Goal: Check status: Check status

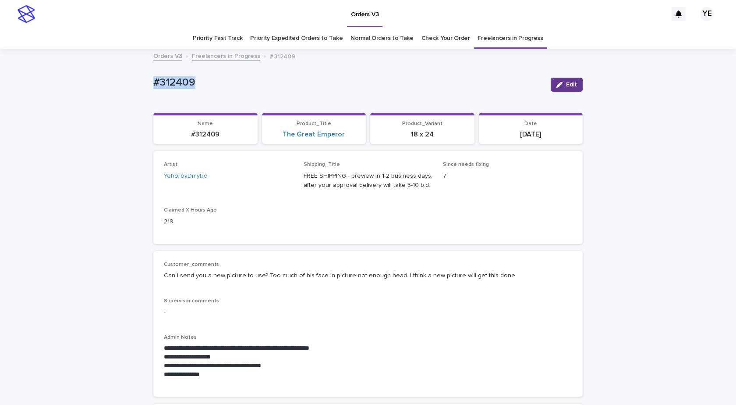
click at [559, 88] on button "Edit" at bounding box center [567, 85] width 32 height 14
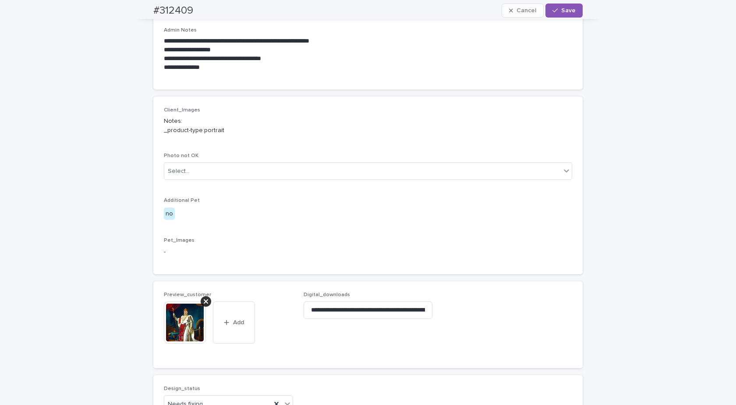
scroll to position [539, 0]
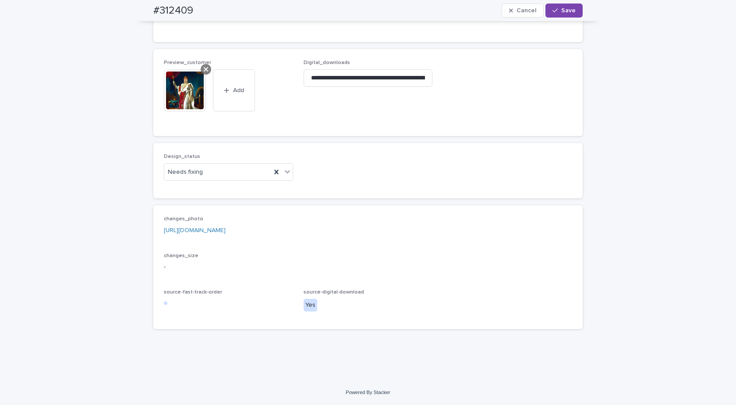
click at [204, 71] on icon at bounding box center [206, 69] width 4 height 7
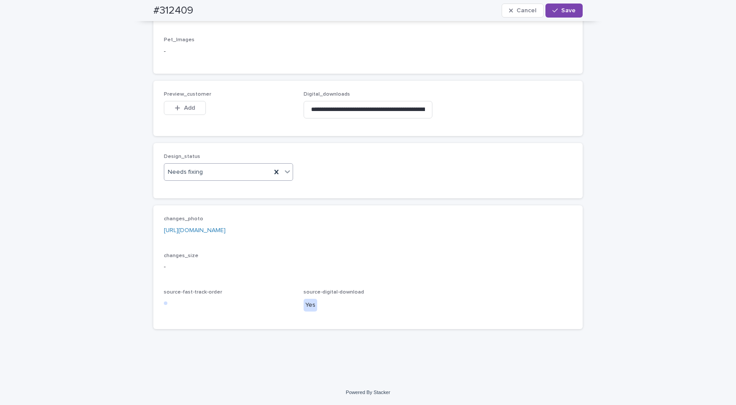
click at [217, 171] on div "Needs fixing" at bounding box center [217, 172] width 107 height 14
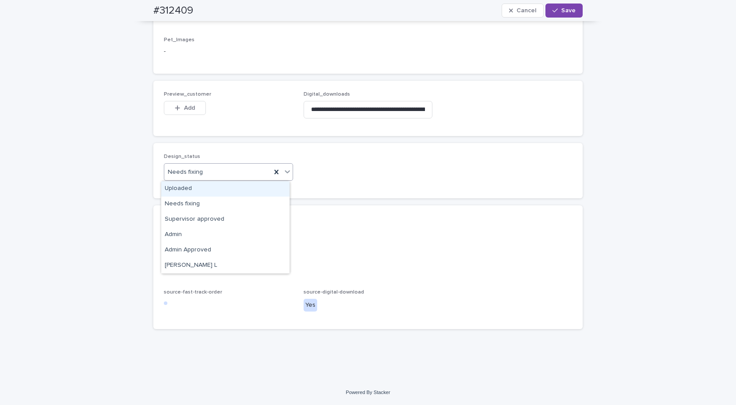
click at [198, 186] on div "Uploaded" at bounding box center [225, 188] width 128 height 15
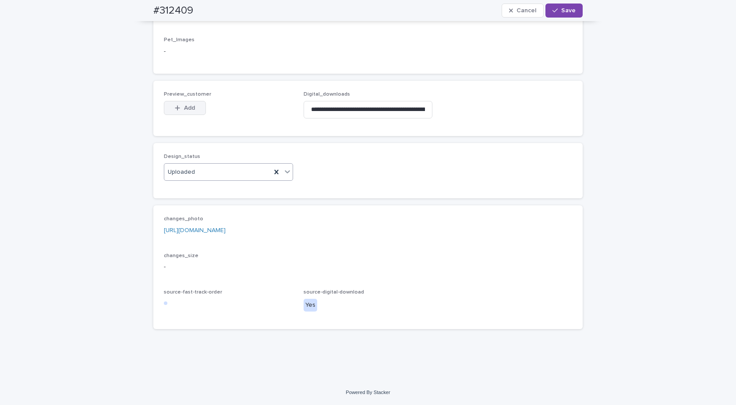
click at [184, 110] on span "Add" at bounding box center [189, 108] width 11 height 6
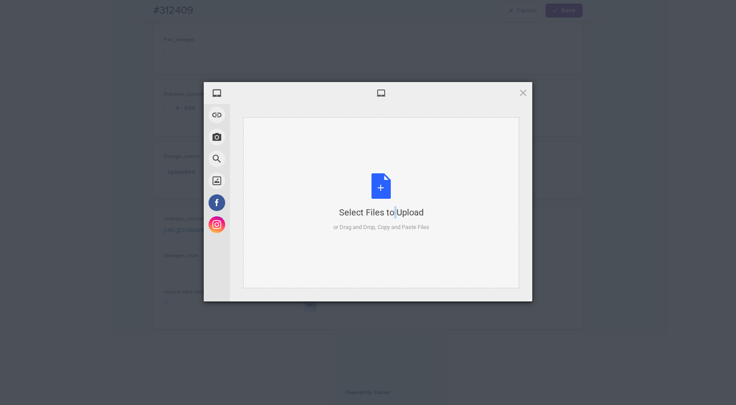
click at [380, 179] on div "Select Files to Upload or Drag and Drop, Copy and Paste Files" at bounding box center [382, 202] width 96 height 58
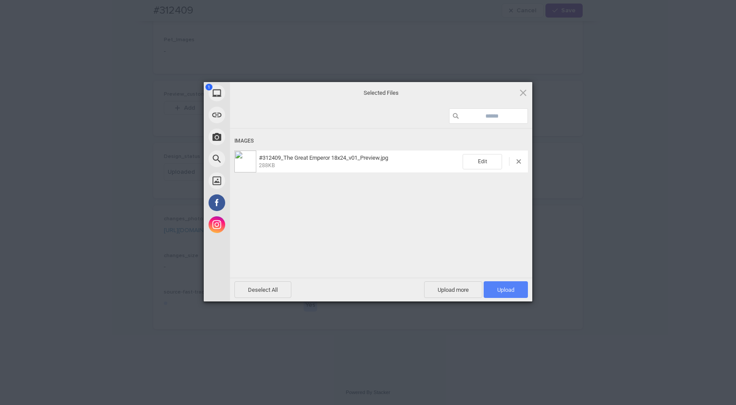
click at [494, 286] on span "Upload 1" at bounding box center [506, 289] width 44 height 17
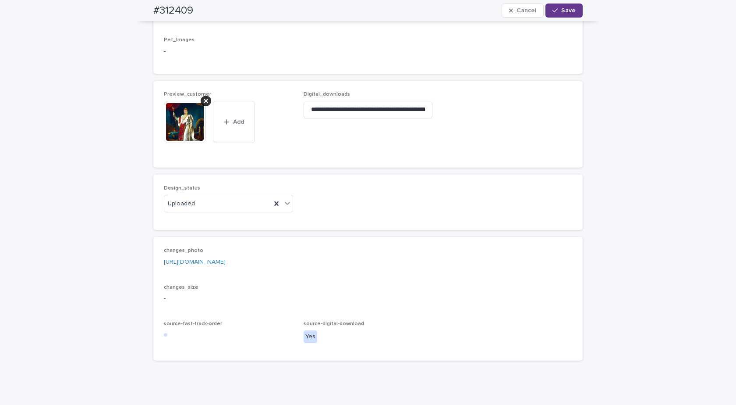
click at [570, 11] on span "Save" at bounding box center [569, 10] width 14 height 6
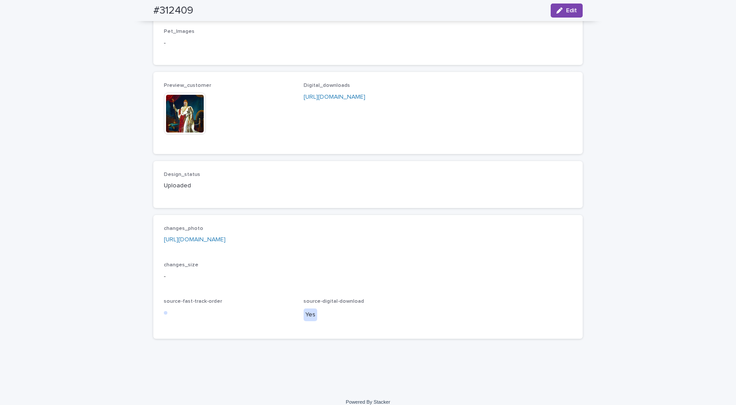
click at [182, 116] on img at bounding box center [185, 113] width 42 height 42
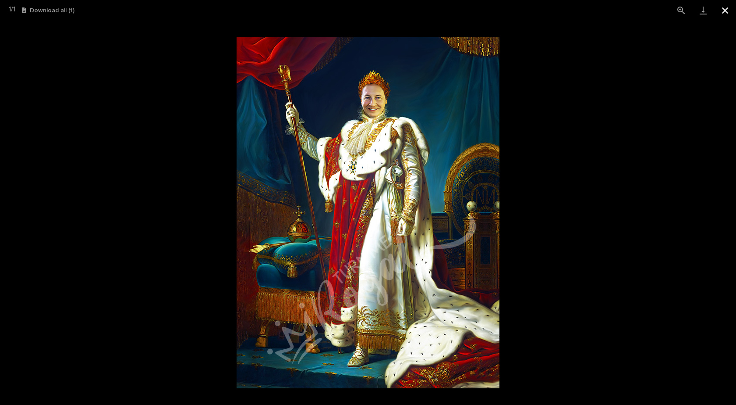
click at [723, 12] on button "Close gallery" at bounding box center [726, 10] width 22 height 21
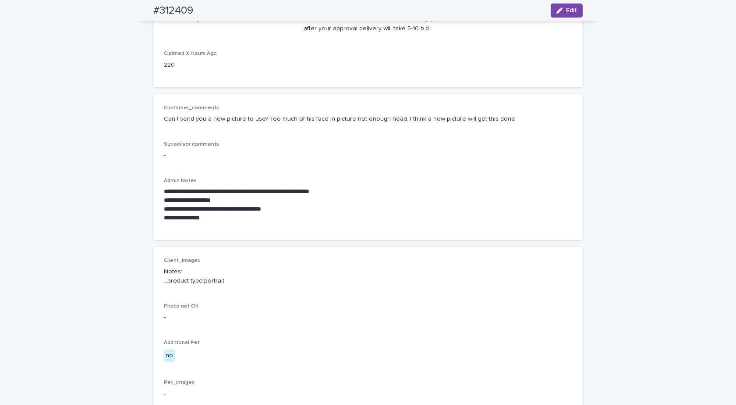
scroll to position [0, 0]
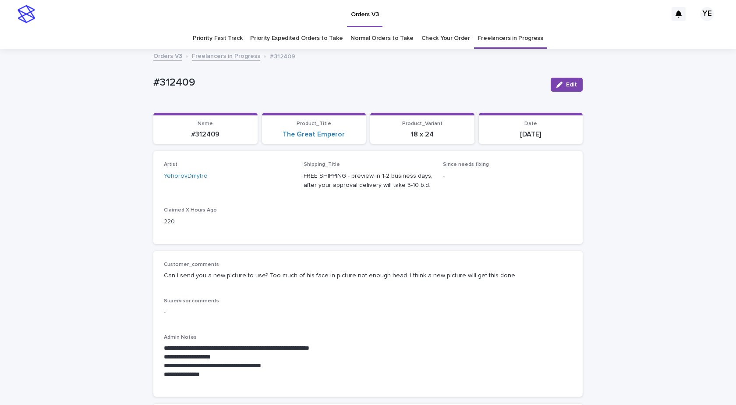
click at [231, 58] on link "Freelancers in Progress" at bounding box center [226, 55] width 68 height 10
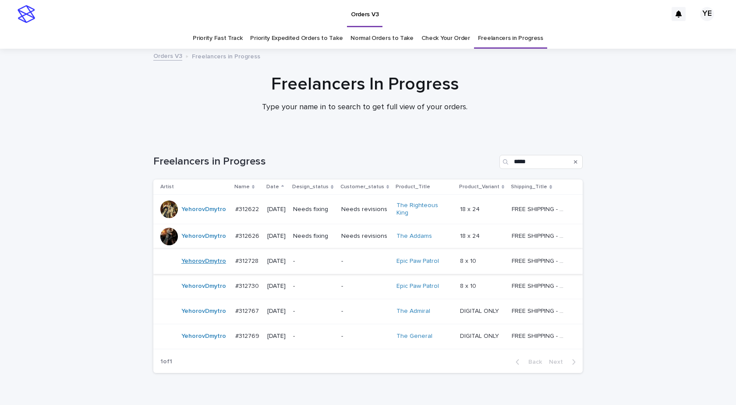
click at [200, 260] on link "YehorovDmytro" at bounding box center [203, 260] width 45 height 7
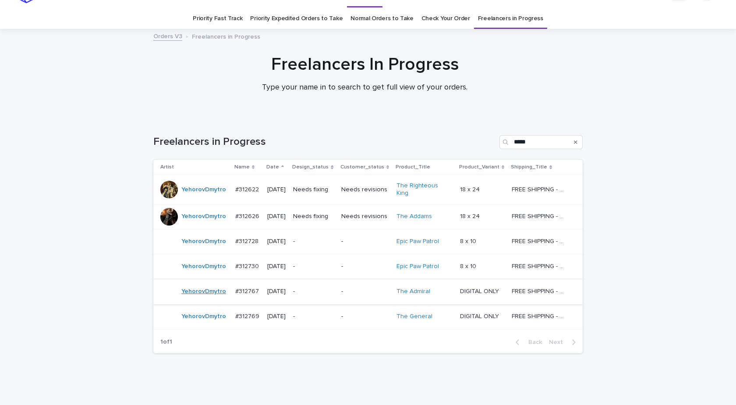
scroll to position [28, 0]
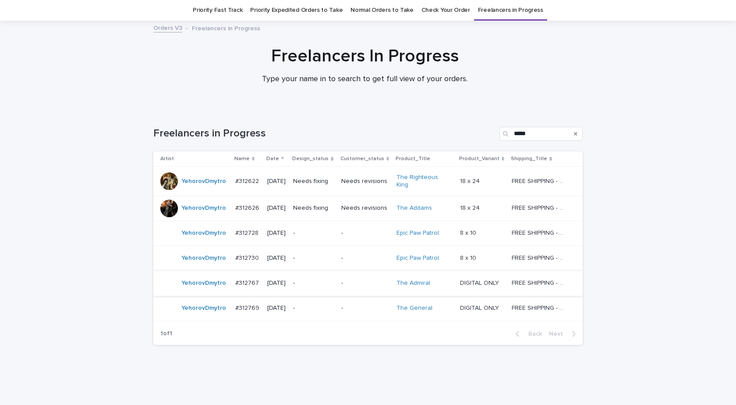
click at [199, 233] on div "YehorovDmytro" at bounding box center [203, 233] width 45 height 14
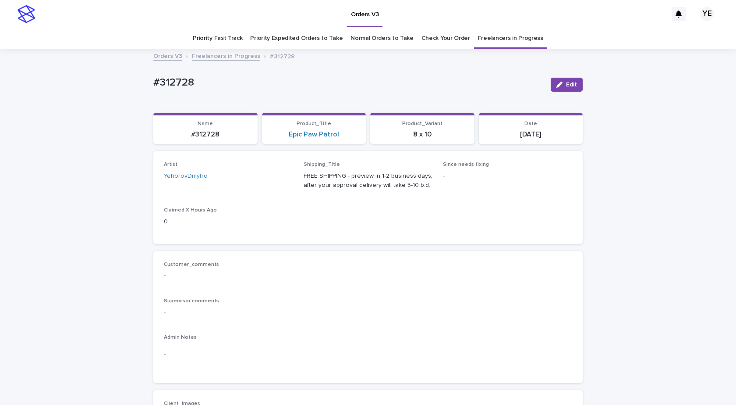
scroll to position [263, 0]
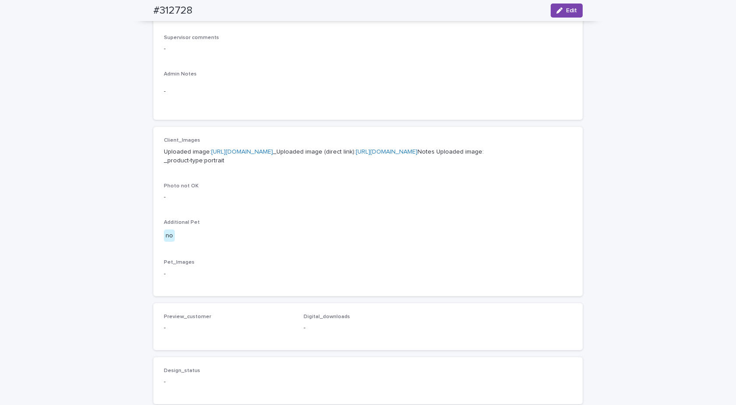
click at [273, 152] on link "https://cdn.shopify.com-uploadkit.app/s/files/1/0033/4807/0511/files/download.h…" at bounding box center [242, 152] width 62 height 6
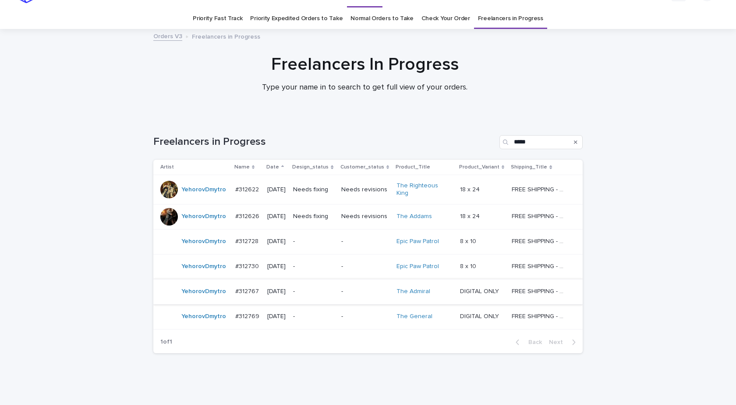
scroll to position [28, 0]
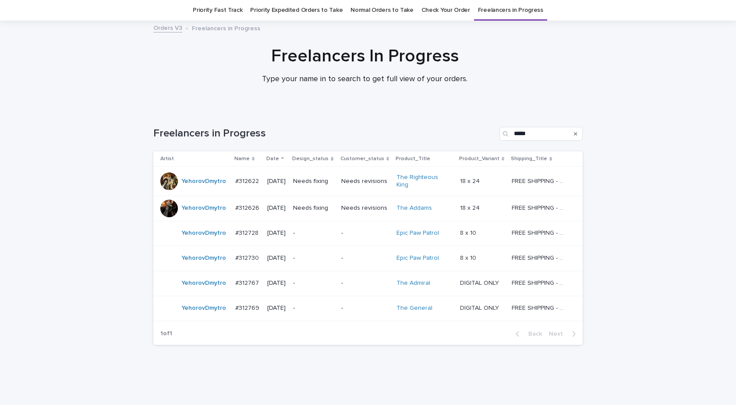
click at [186, 260] on div "YehorovDmytro" at bounding box center [203, 258] width 45 height 14
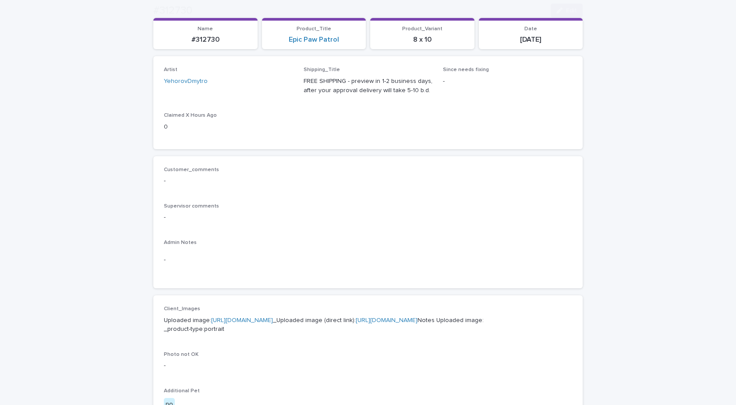
scroll to position [263, 0]
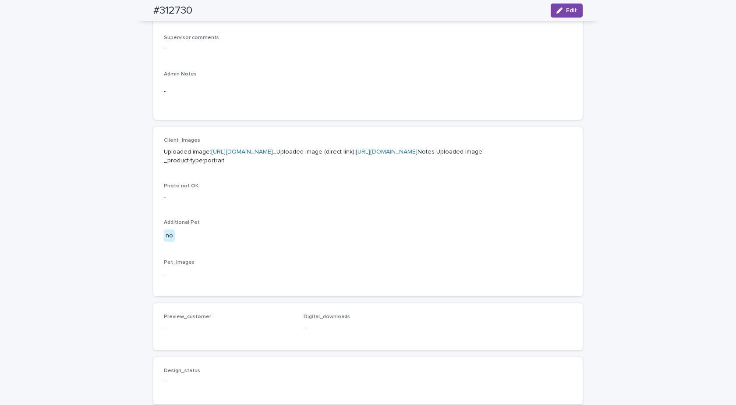
click at [269, 152] on link "https://cdn.shopify.com-uploadkit.app/s/files/1/0033/4807/0511/files/download.h…" at bounding box center [242, 152] width 62 height 6
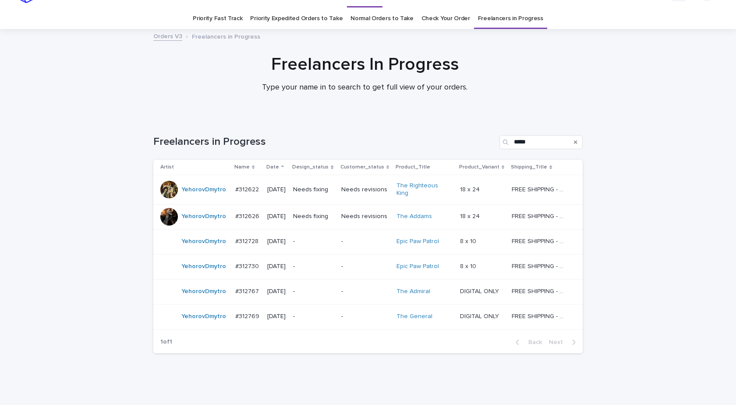
scroll to position [28, 0]
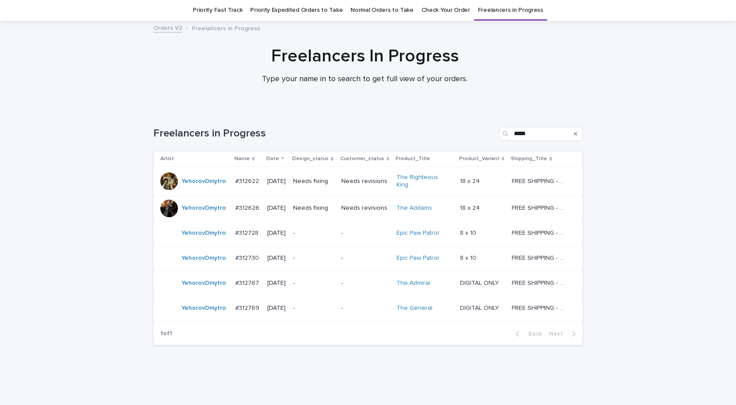
click at [198, 290] on td "YehorovDmytro" at bounding box center [192, 282] width 78 height 25
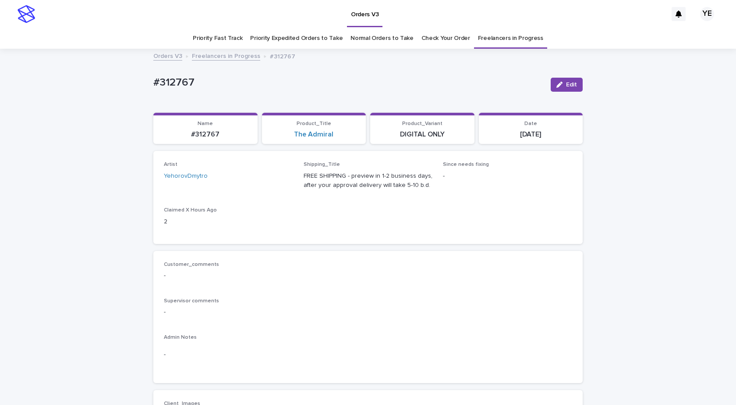
scroll to position [219, 0]
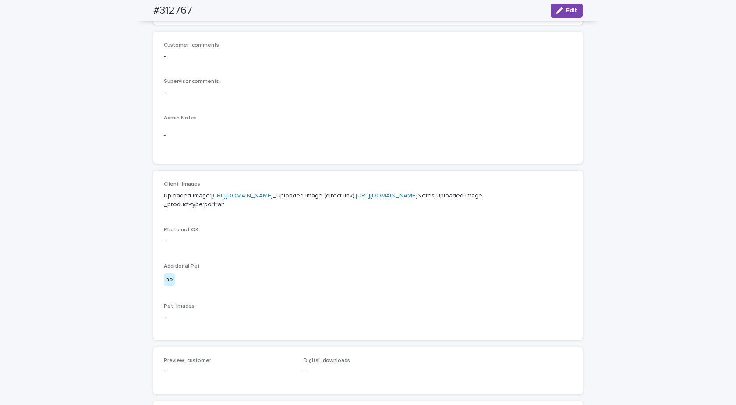
click at [267, 199] on p "Uploaded image: https://cdn.shopify.com-uploadkit.app/s/files/1/0033/4807/0511/…" at bounding box center [368, 200] width 409 height 18
click at [266, 199] on p "Uploaded image: https://cdn.shopify.com-uploadkit.app/s/files/1/0033/4807/0511/…" at bounding box center [368, 200] width 409 height 18
click at [268, 195] on link "https://cdn.shopify.com-uploadkit.app/s/files/1/0033/4807/0511/files/download.h…" at bounding box center [242, 195] width 62 height 6
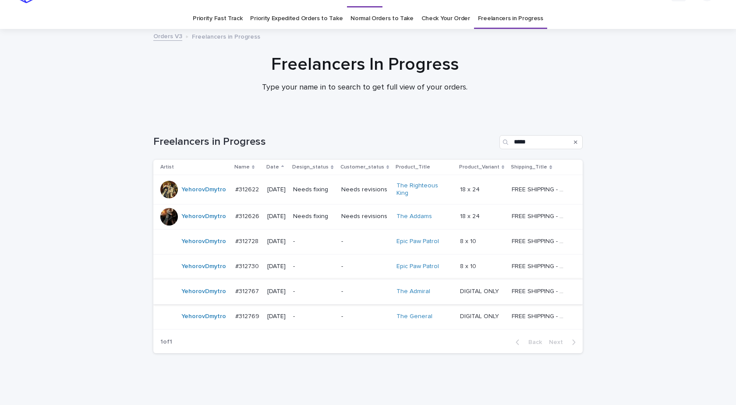
scroll to position [28, 0]
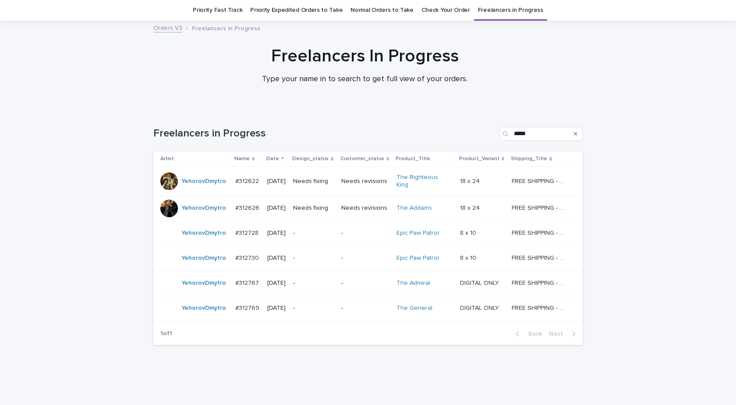
click at [192, 312] on div "YehorovDmytro" at bounding box center [194, 308] width 68 height 18
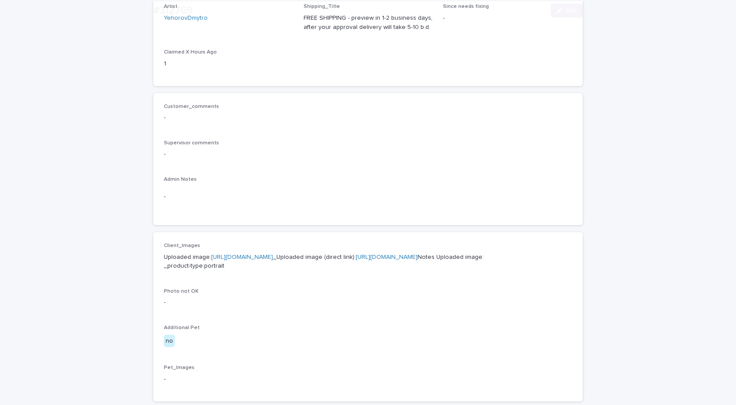
scroll to position [263, 0]
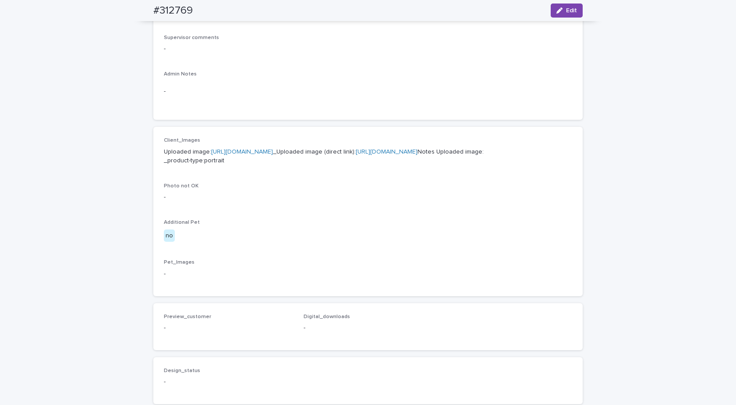
click at [273, 154] on link "https://cdn.shopify.com-uploadkit.app/s/files/1/0033/4807/0511/files/download.h…" at bounding box center [242, 152] width 62 height 6
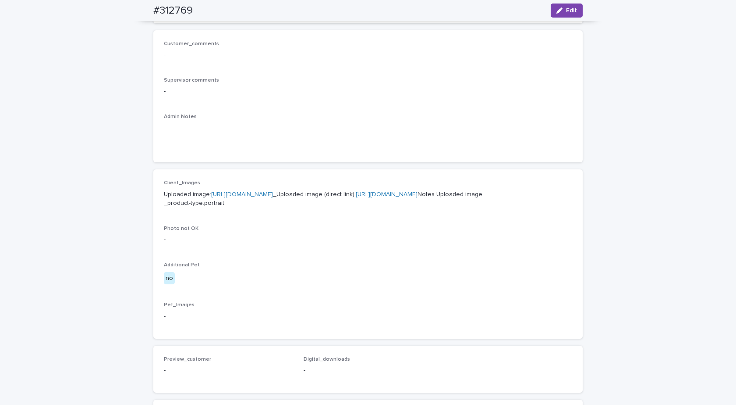
scroll to position [175, 0]
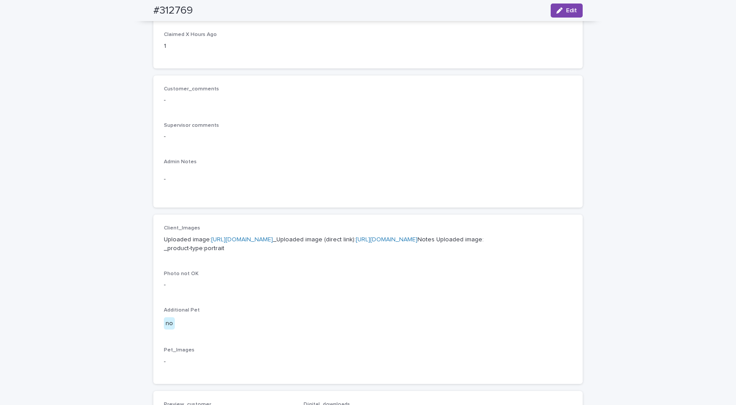
click at [252, 244] on p "Uploaded image: https://cdn.shopify.com-uploadkit.app/s/files/1/0033/4807/0511/…" at bounding box center [368, 244] width 409 height 18
click at [256, 239] on link "https://cdn.shopify.com-uploadkit.app/s/files/1/0033/4807/0511/files/download.h…" at bounding box center [242, 239] width 62 height 6
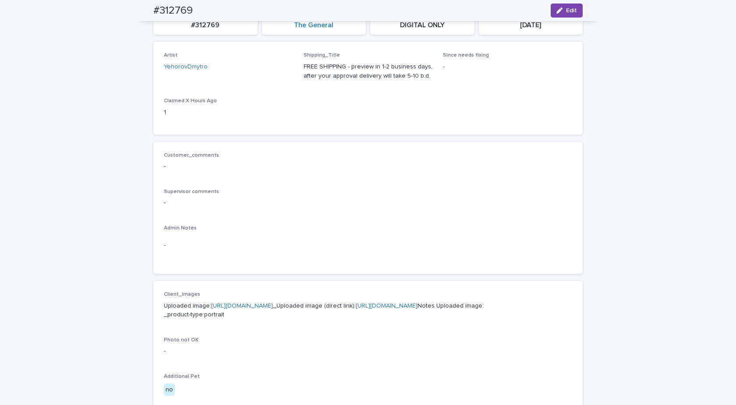
scroll to position [0, 0]
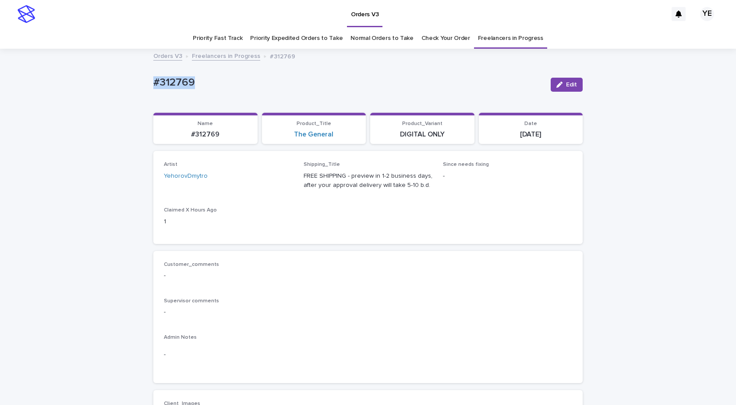
drag, startPoint x: 218, startPoint y: 82, endPoint x: 80, endPoint y: 77, distance: 138.6
copy p "#312769"
click at [566, 82] on span "Edit" at bounding box center [571, 85] width 11 height 6
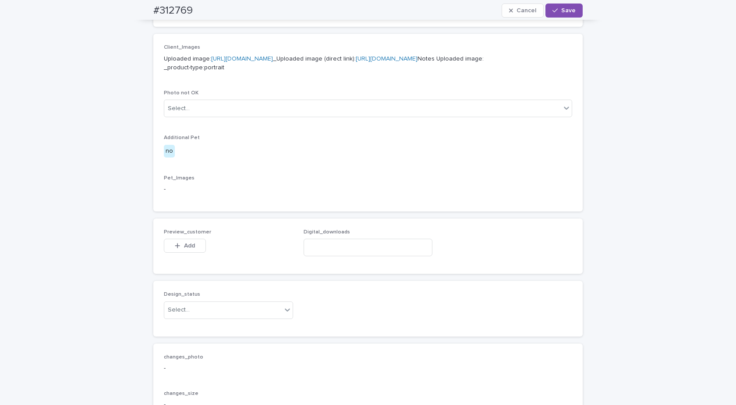
scroll to position [526, 0]
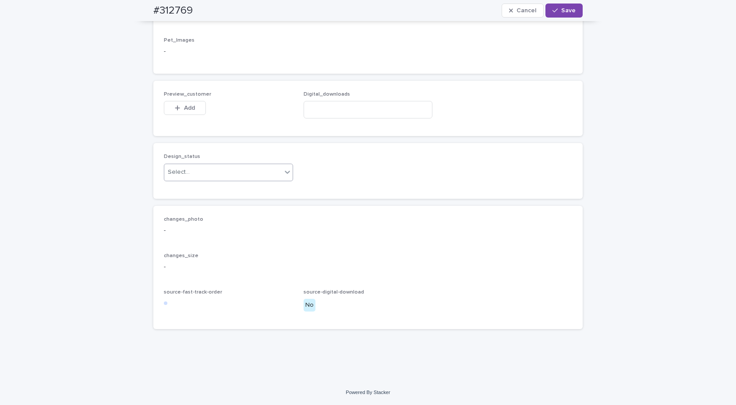
click at [234, 179] on div "Select..." at bounding box center [222, 172] width 117 height 14
drag, startPoint x: 312, startPoint y: 54, endPoint x: 306, endPoint y: 65, distance: 12.4
click at [312, 43] on p "Pet_Images" at bounding box center [368, 40] width 409 height 6
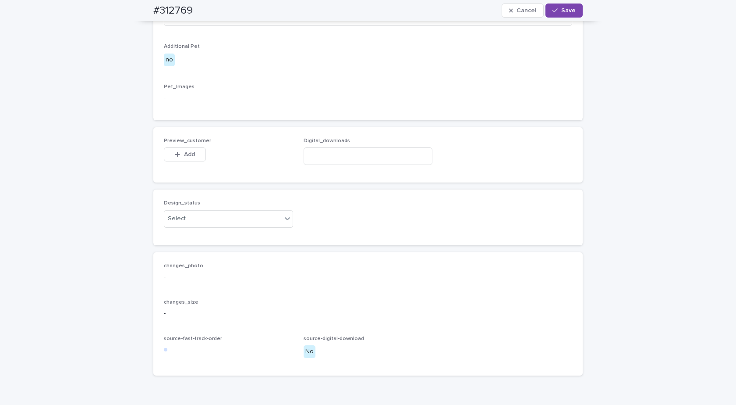
scroll to position [307, 0]
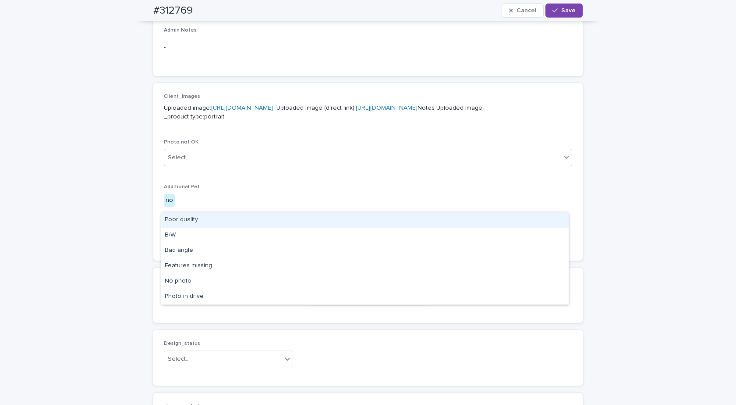
click at [219, 165] on div "Select..." at bounding box center [362, 157] width 397 height 14
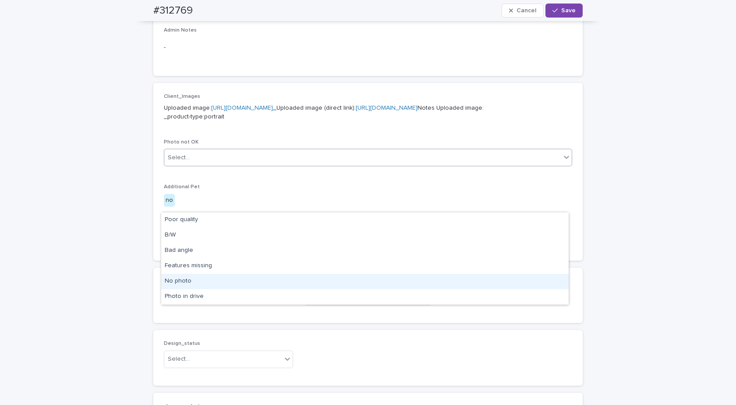
drag, startPoint x: 186, startPoint y: 272, endPoint x: 188, endPoint y: 283, distance: 11.1
click at [188, 283] on div "No photo" at bounding box center [365, 281] width 408 height 15
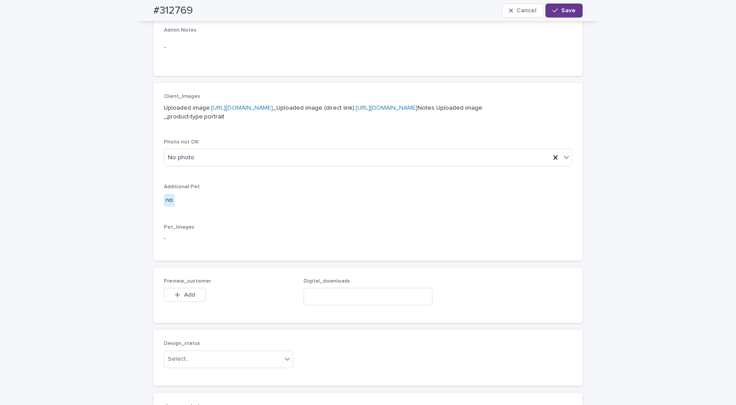
click at [566, 11] on span "Save" at bounding box center [569, 10] width 14 height 6
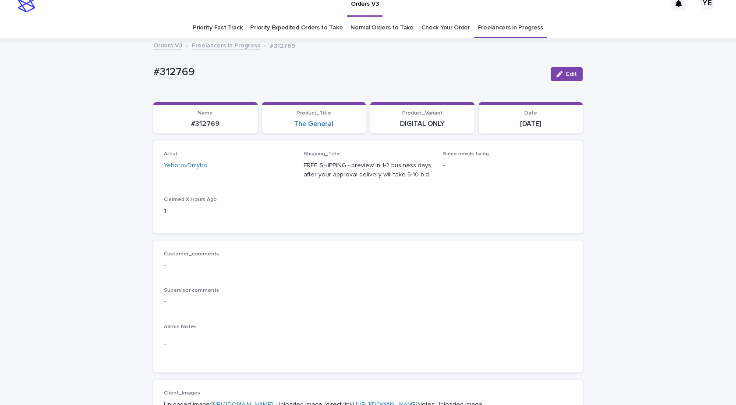
scroll to position [0, 0]
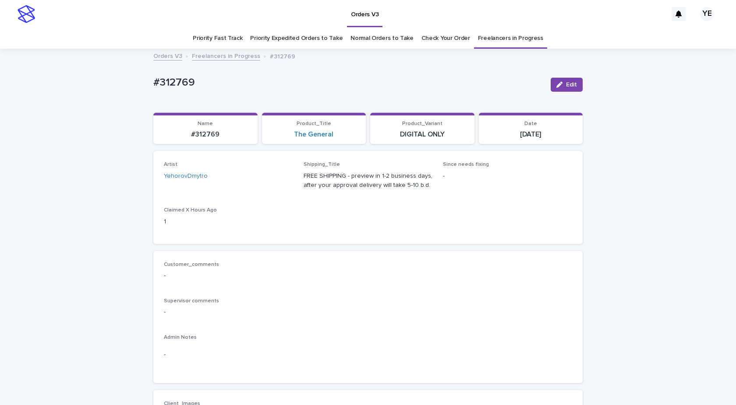
drag, startPoint x: 35, startPoint y: 0, endPoint x: 238, endPoint y: 87, distance: 221.6
click at [265, 89] on p "#312769" at bounding box center [348, 82] width 391 height 13
drag, startPoint x: 142, startPoint y: 82, endPoint x: 128, endPoint y: 84, distance: 14.6
copy p "#312769"
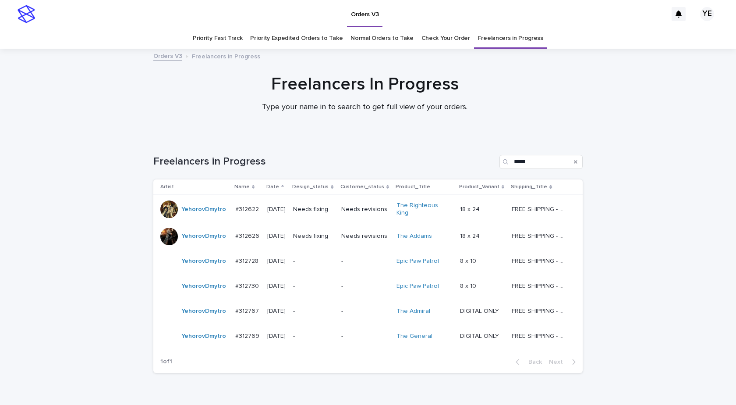
scroll to position [28, 0]
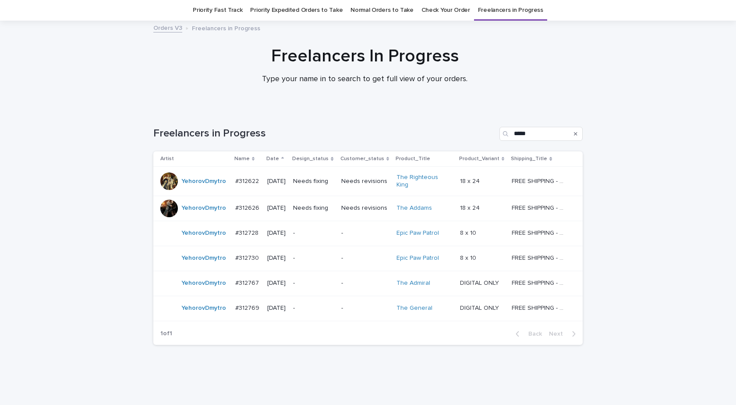
click at [183, 237] on div "YehorovDmytro" at bounding box center [194, 233] width 68 height 18
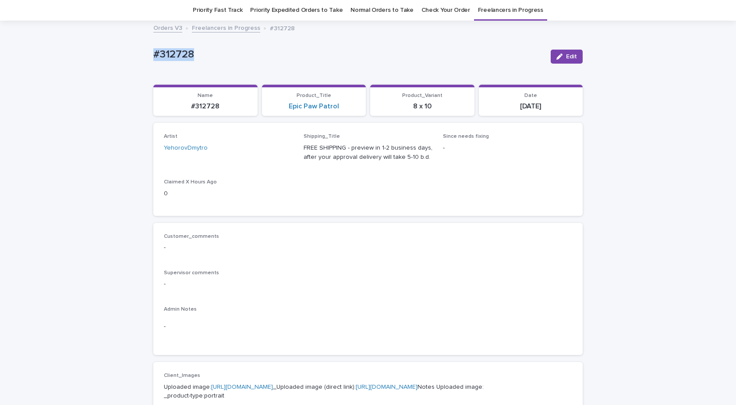
drag, startPoint x: 198, startPoint y: 58, endPoint x: 103, endPoint y: 60, distance: 95.1
copy p "#312728"
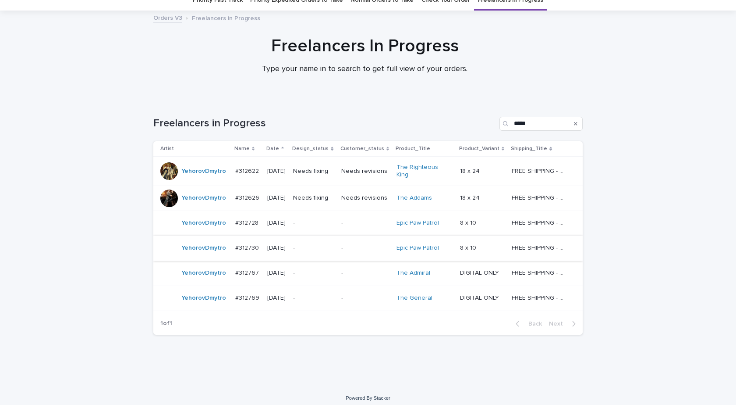
scroll to position [39, 0]
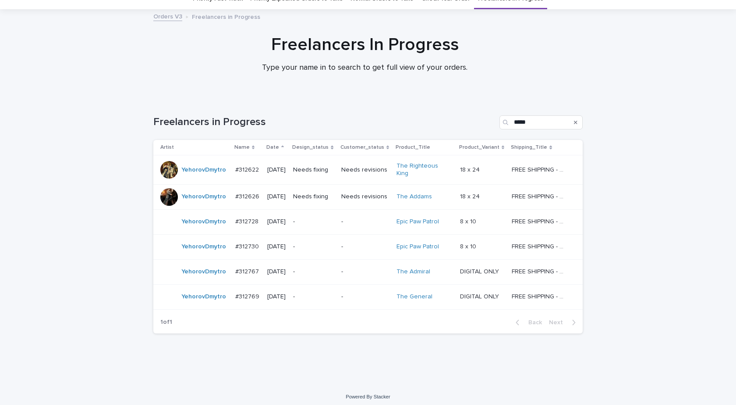
click at [187, 274] on div "YehorovDmytro" at bounding box center [203, 271] width 45 height 14
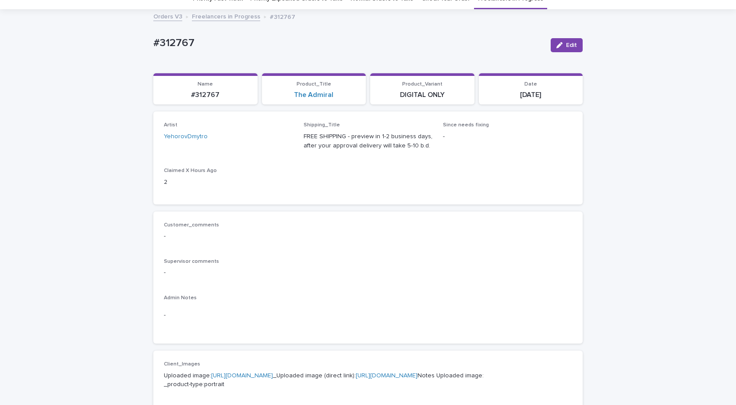
scroll to position [28, 0]
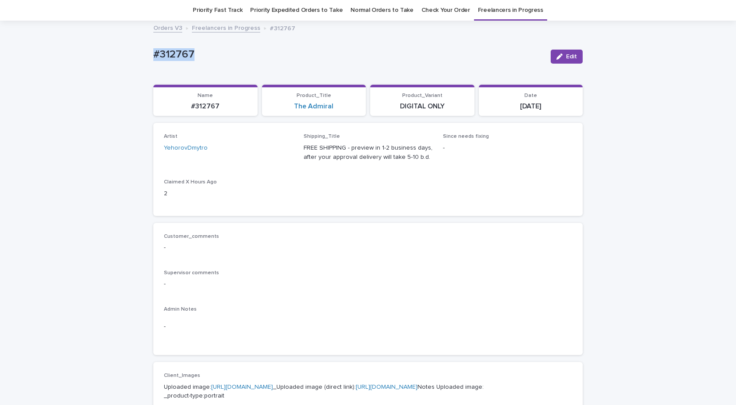
drag, startPoint x: 102, startPoint y: 43, endPoint x: 78, endPoint y: 42, distance: 24.6
copy p "#312767"
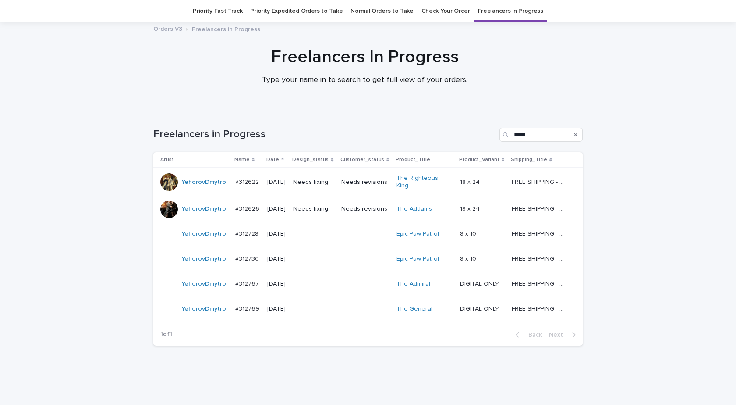
scroll to position [28, 0]
click at [190, 235] on div "YehorovDmytro" at bounding box center [203, 233] width 45 height 14
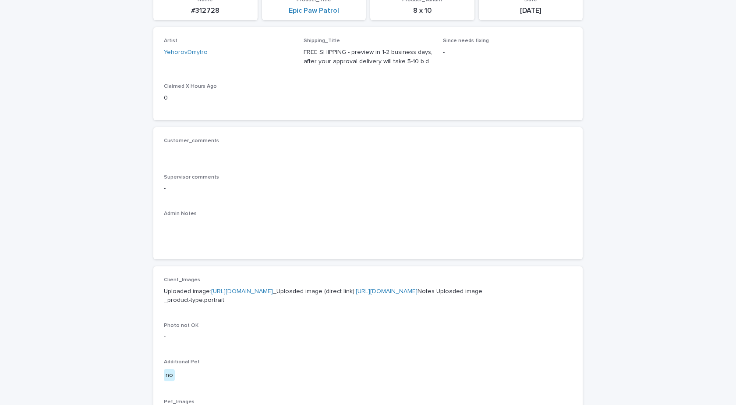
scroll to position [247, 0]
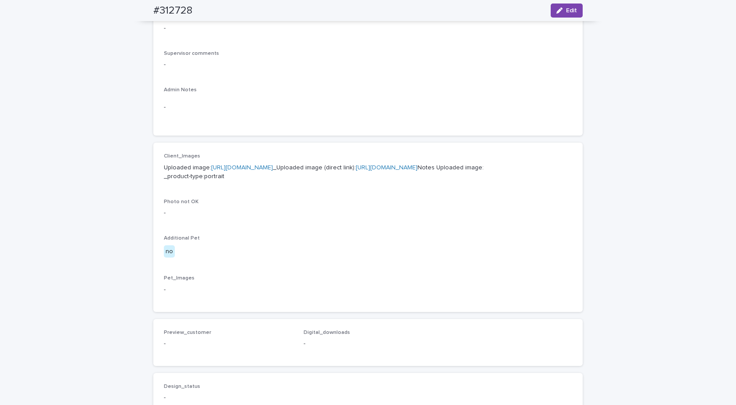
click at [273, 167] on link "https://cdn.shopify.com-uploadkit.app/s/files/1/0033/4807/0511/files/download.h…" at bounding box center [242, 167] width 62 height 6
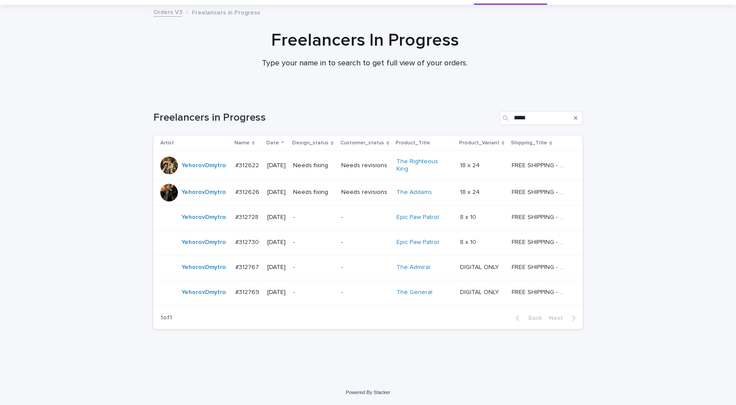
scroll to position [28, 0]
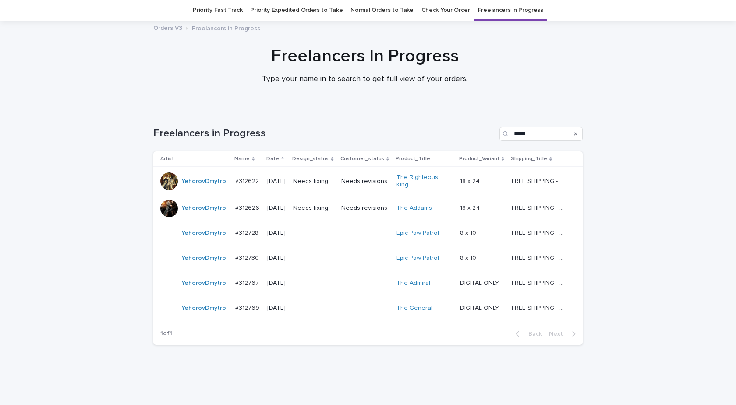
click at [194, 184] on div "YehorovDmytro" at bounding box center [203, 181] width 45 height 14
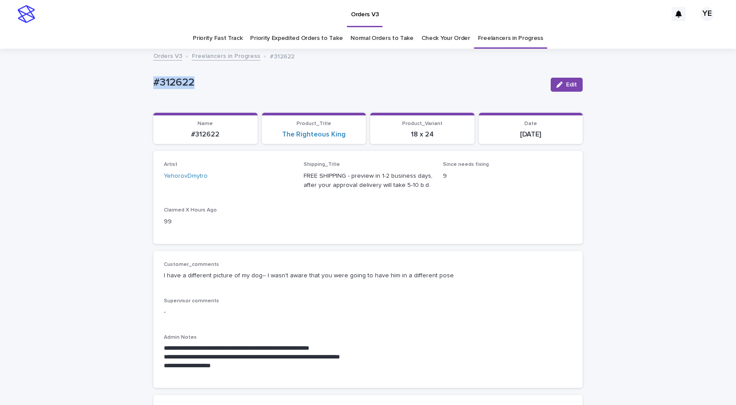
drag, startPoint x: 198, startPoint y: 83, endPoint x: 100, endPoint y: 124, distance: 106.7
copy p "#312622"
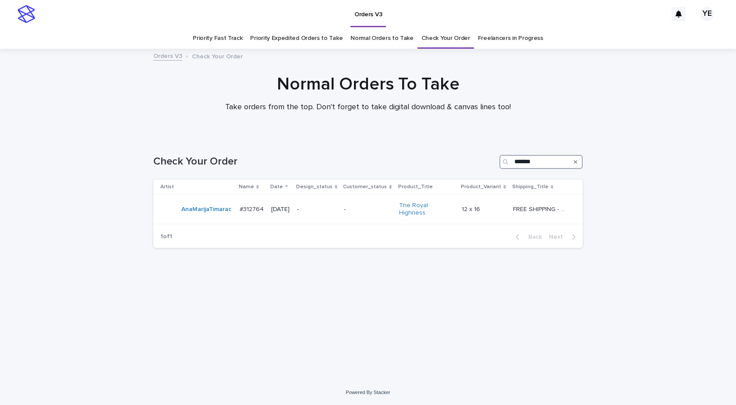
click at [536, 157] on input "*******" at bounding box center [541, 162] width 83 height 14
click at [232, 216] on td "AnaMarijaTimarac" at bounding box center [194, 209] width 83 height 29
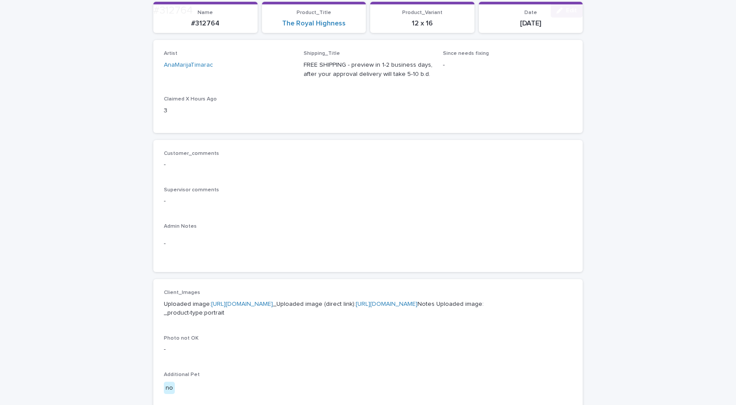
scroll to position [307, 0]
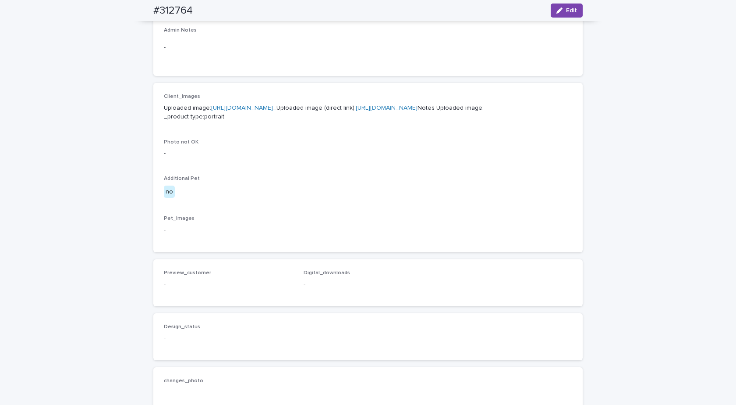
click at [273, 108] on link "https://cdn.shopify.com-uploadkit.app/s/files/1/0033/4807/0511/files/download.h…" at bounding box center [242, 108] width 62 height 6
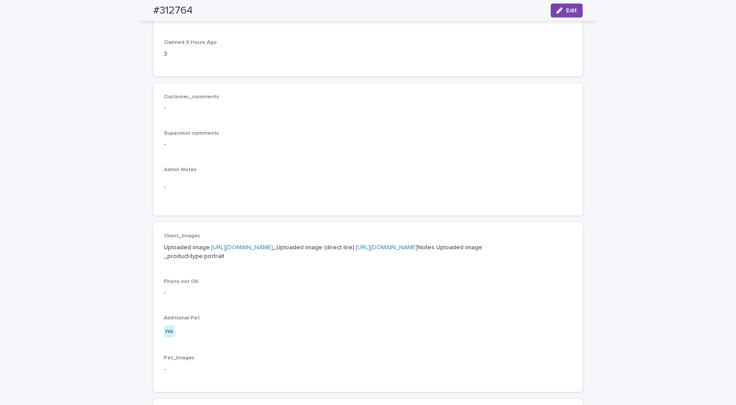
scroll to position [0, 0]
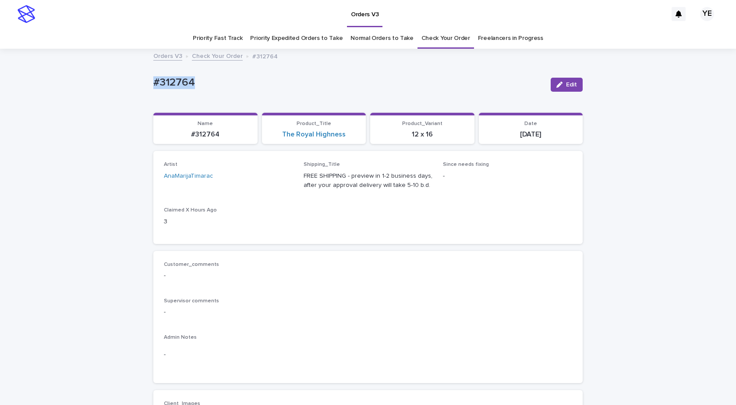
drag, startPoint x: 137, startPoint y: 82, endPoint x: 104, endPoint y: 81, distance: 32.5
copy p "#312764"
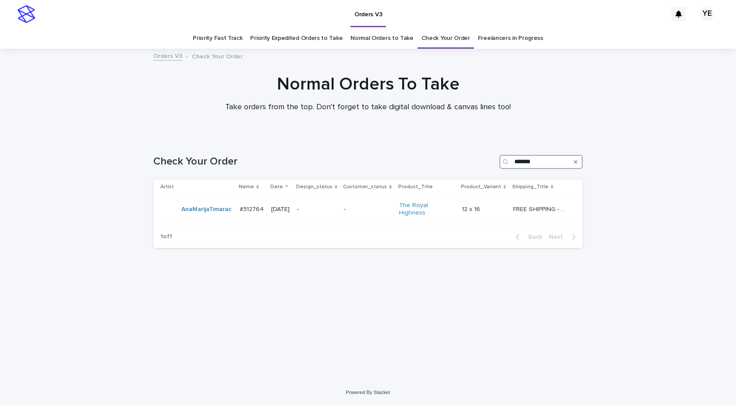
drag, startPoint x: 483, startPoint y: 161, endPoint x: 445, endPoint y: 158, distance: 38.3
click at [445, 158] on div "Check Your Order *******" at bounding box center [368, 162] width 430 height 14
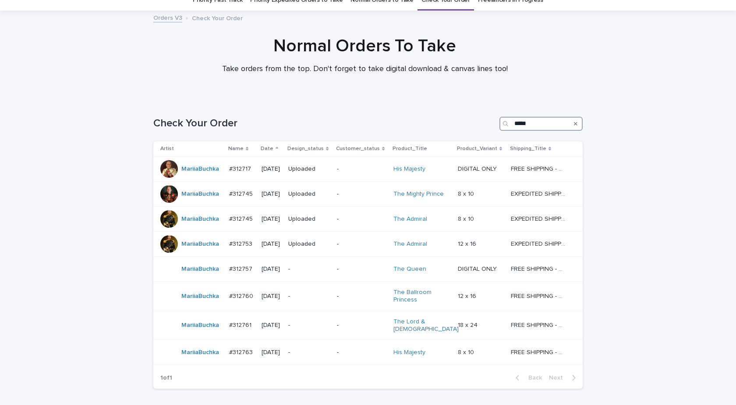
scroll to position [94, 0]
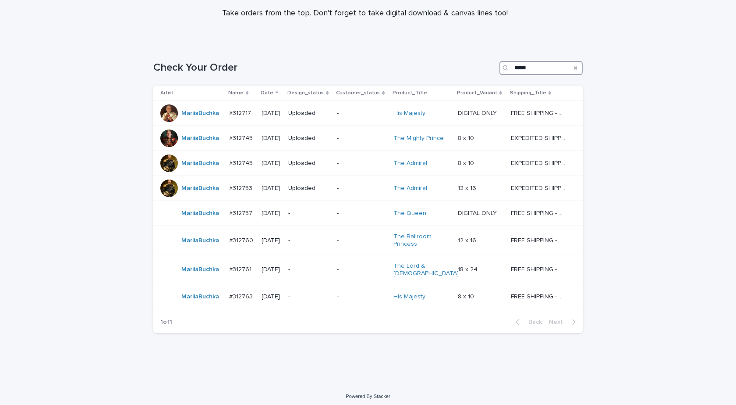
type input "*****"
